Goal: Task Accomplishment & Management: Complete application form

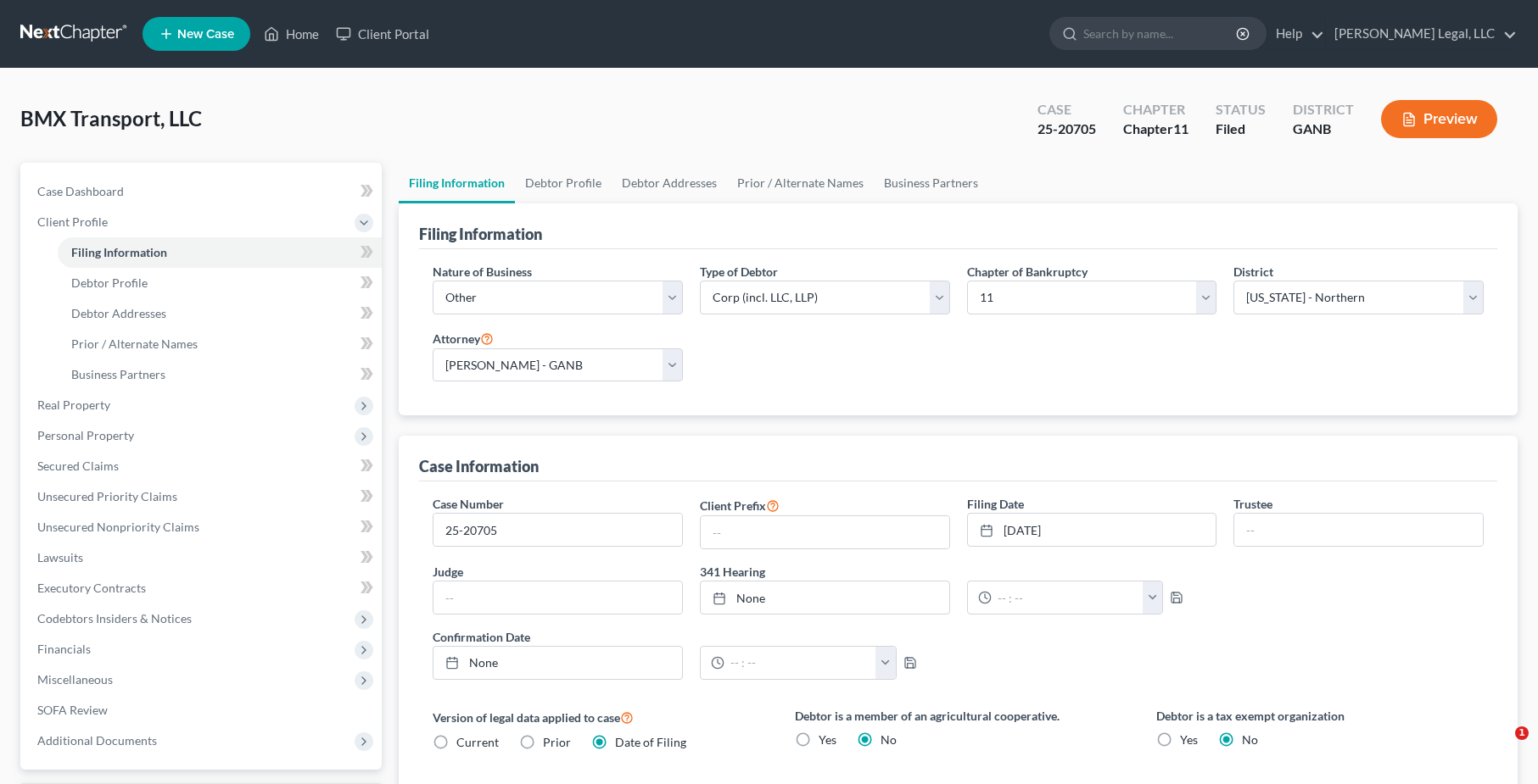
select select "3"
select select "1"
select select "19"
select select "0"
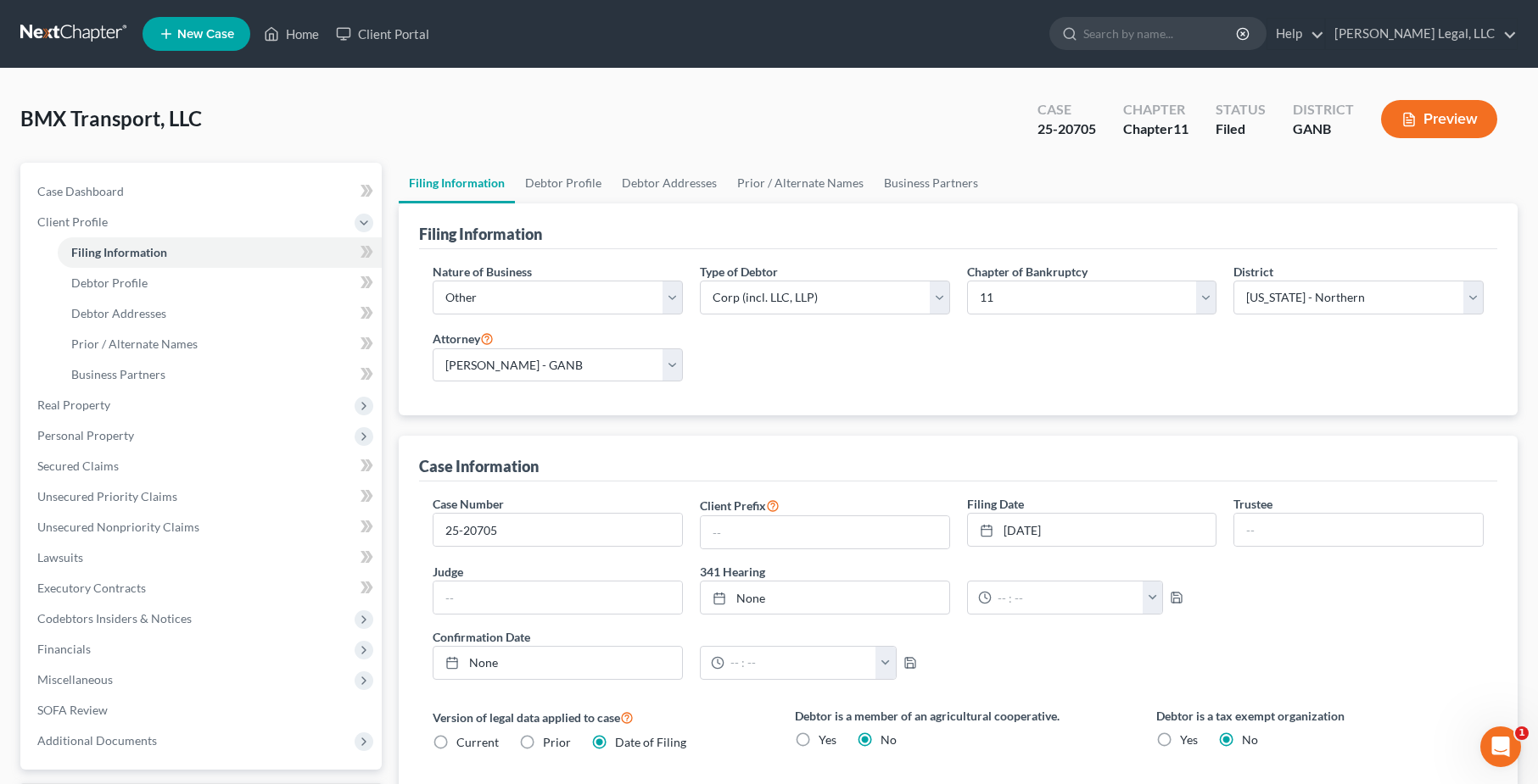
click at [88, 34] on link at bounding box center [75, 33] width 109 height 30
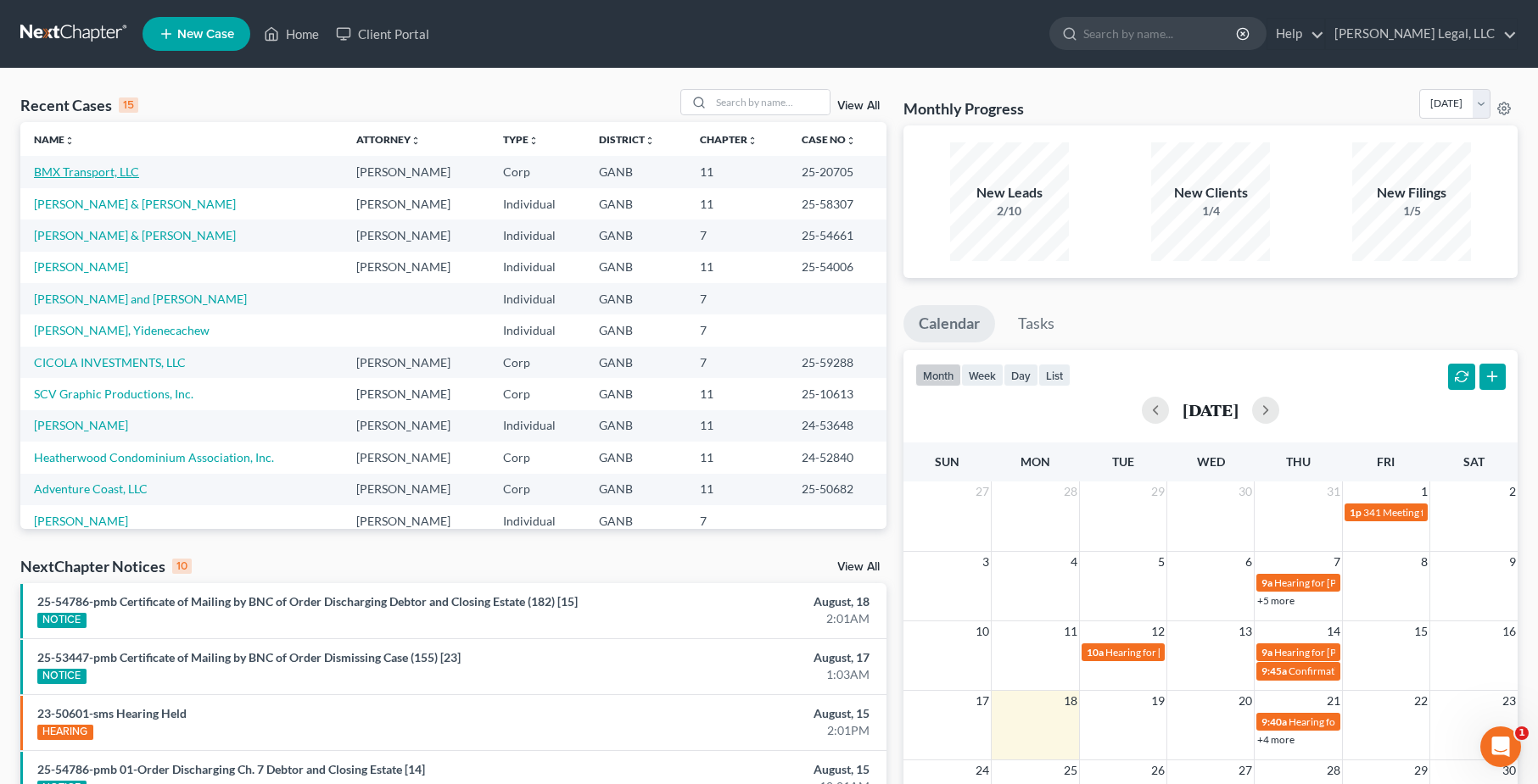
click at [103, 170] on link "BMX Transport, LLC" at bounding box center [86, 171] width 105 height 15
select select "6"
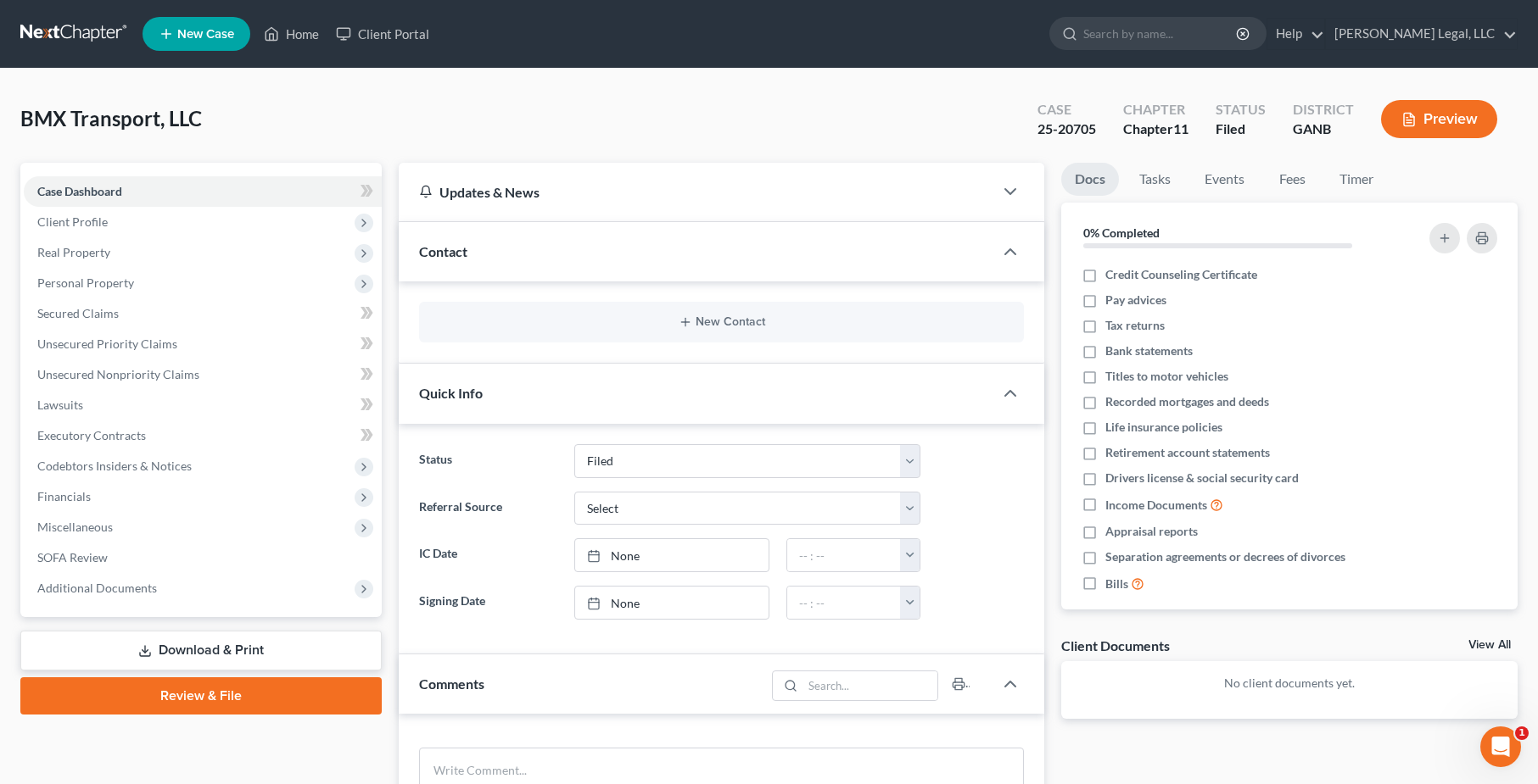
click at [201, 636] on link "Download & Print" at bounding box center [201, 650] width 361 height 40
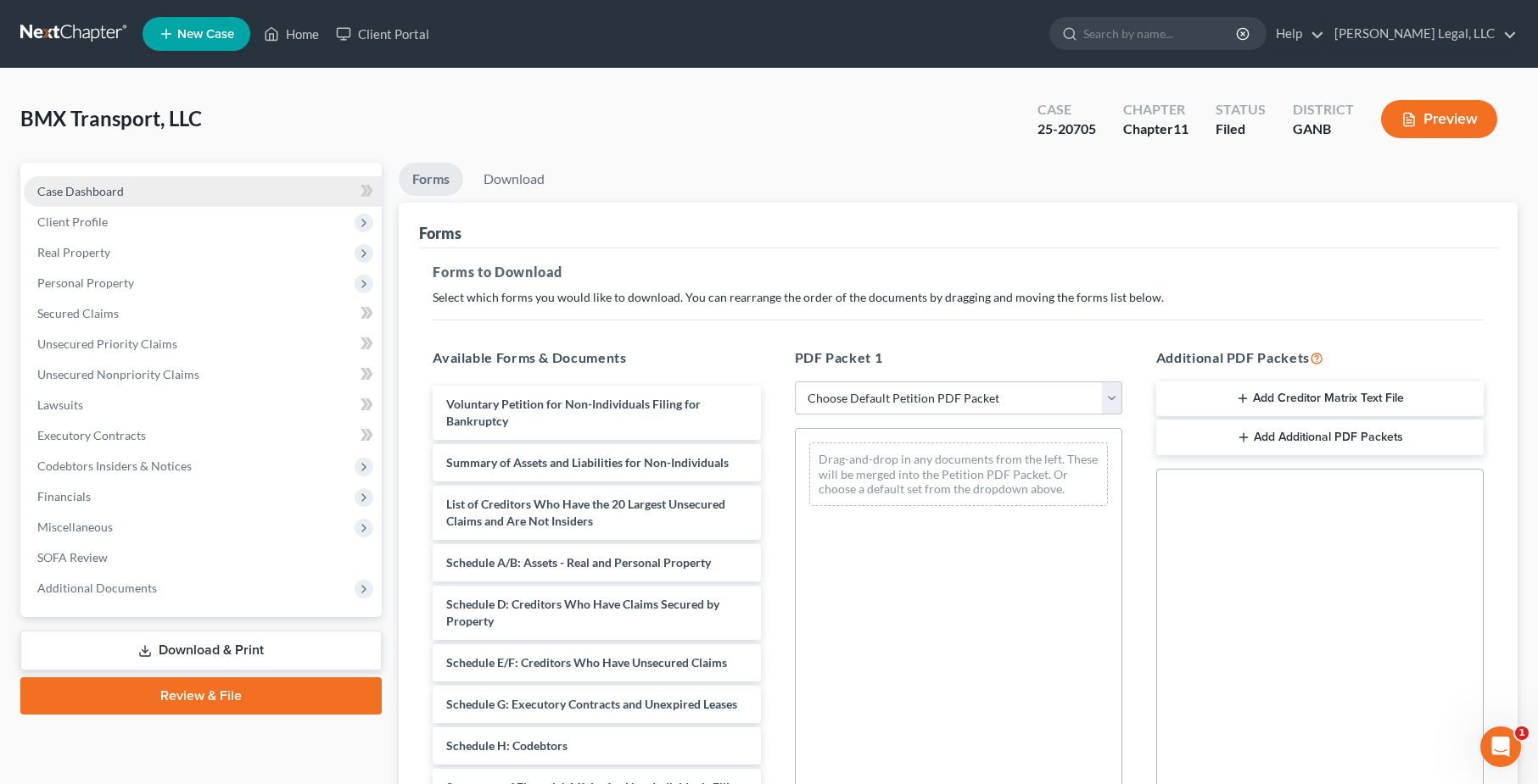
click at [103, 187] on span "Case Dashboard" at bounding box center [80, 190] width 86 height 15
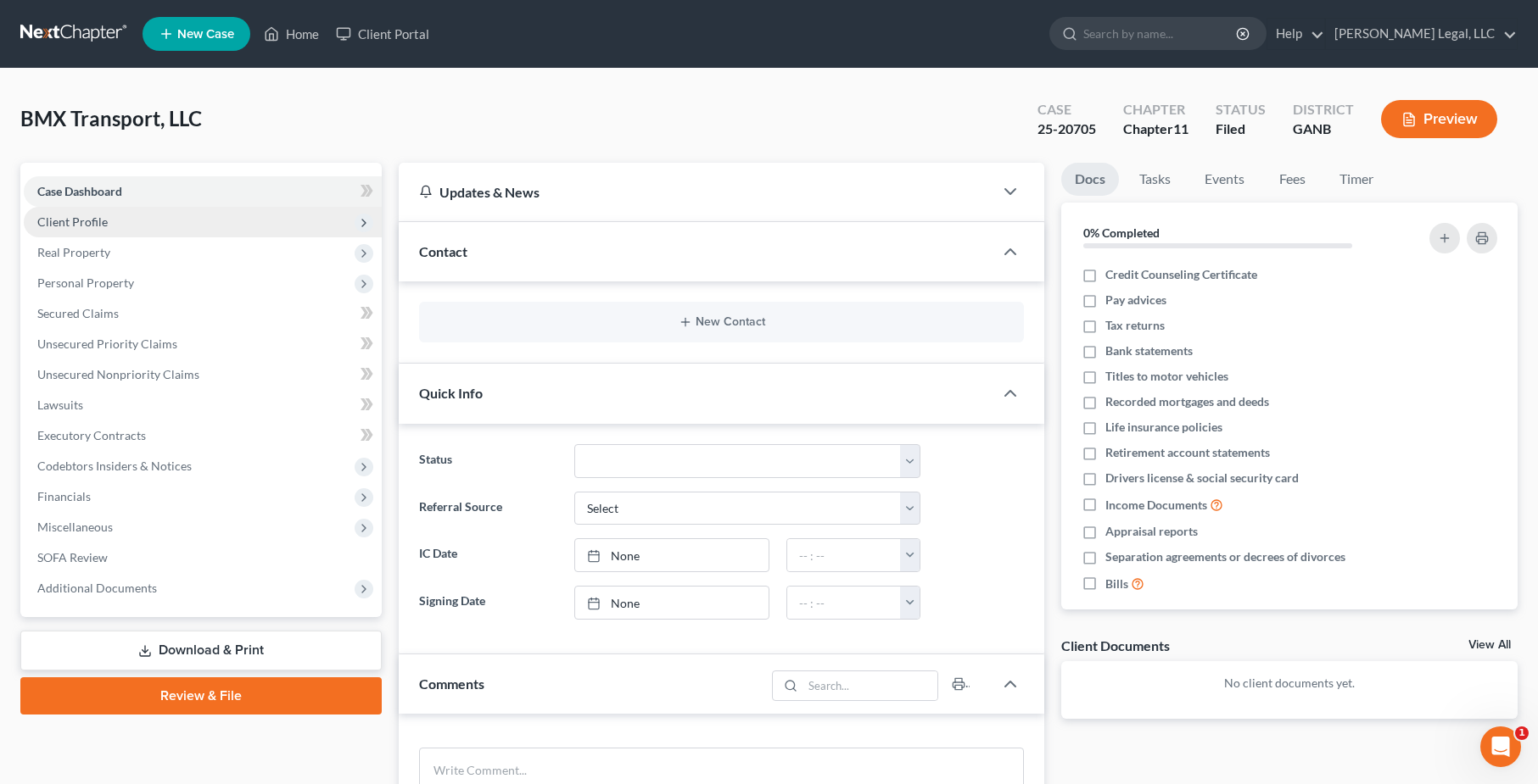
click at [91, 220] on span "Client Profile" at bounding box center [72, 222] width 70 height 15
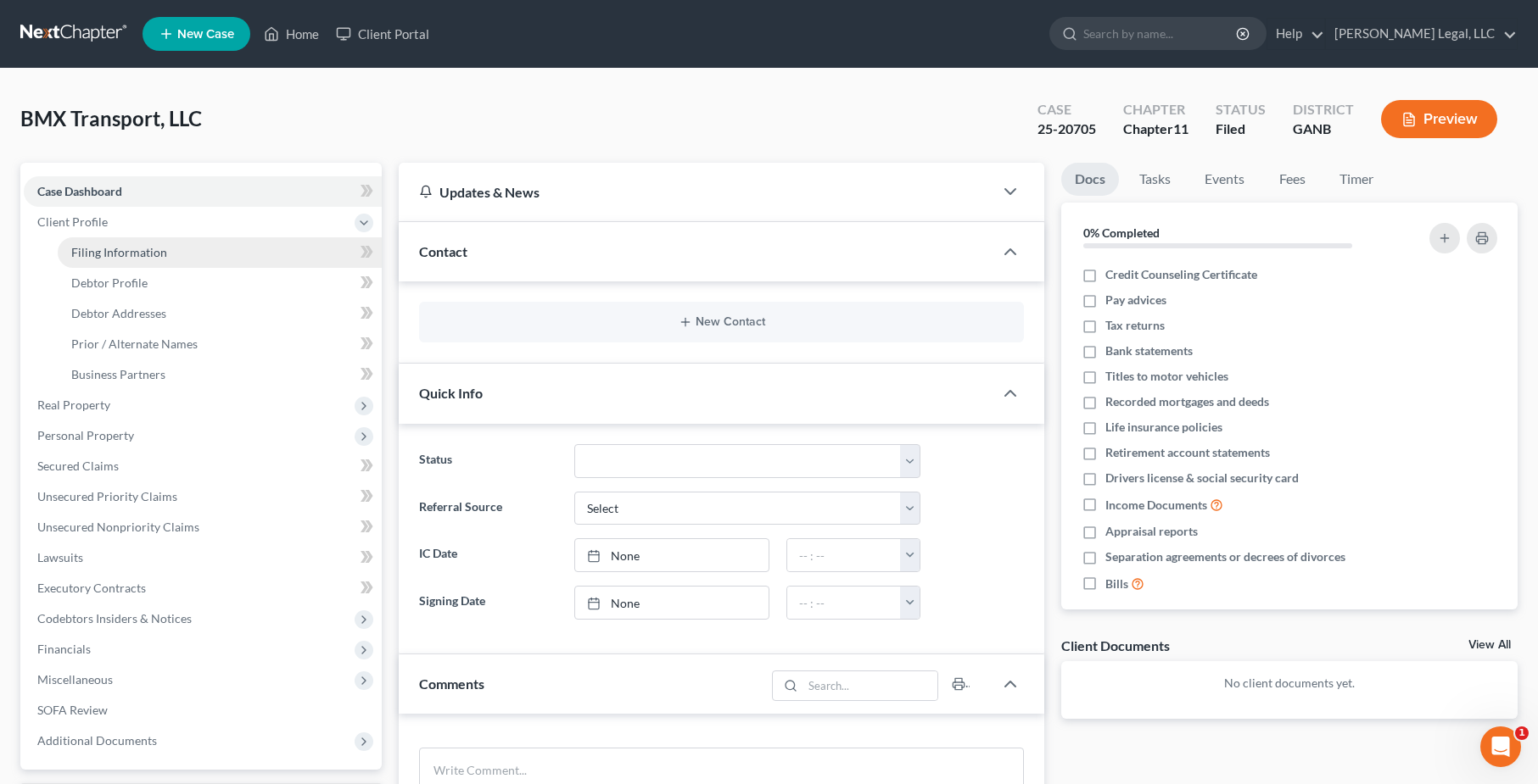
click at [124, 251] on span "Filing Information" at bounding box center [119, 252] width 96 height 15
select select "3"
select select "1"
